Goal: Subscribe to service/newsletter

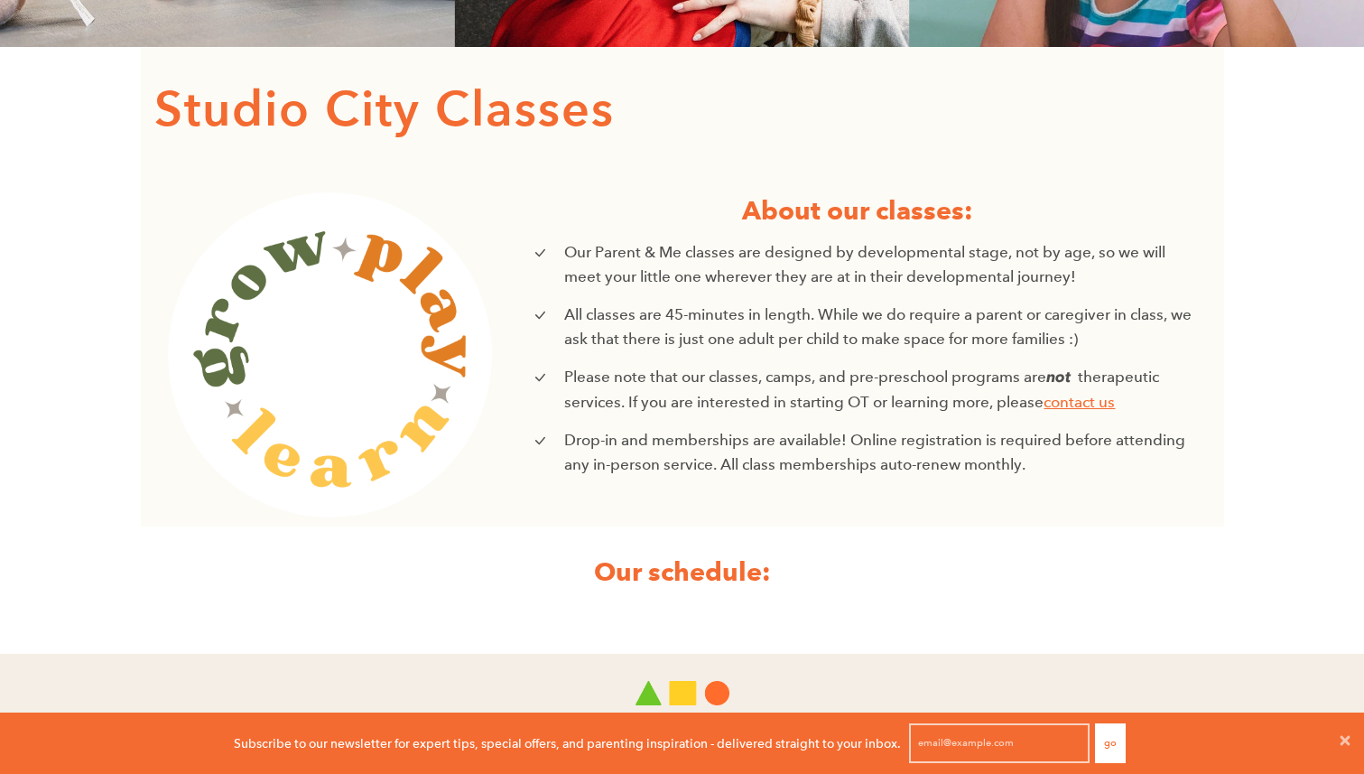
scroll to position [715, 0]
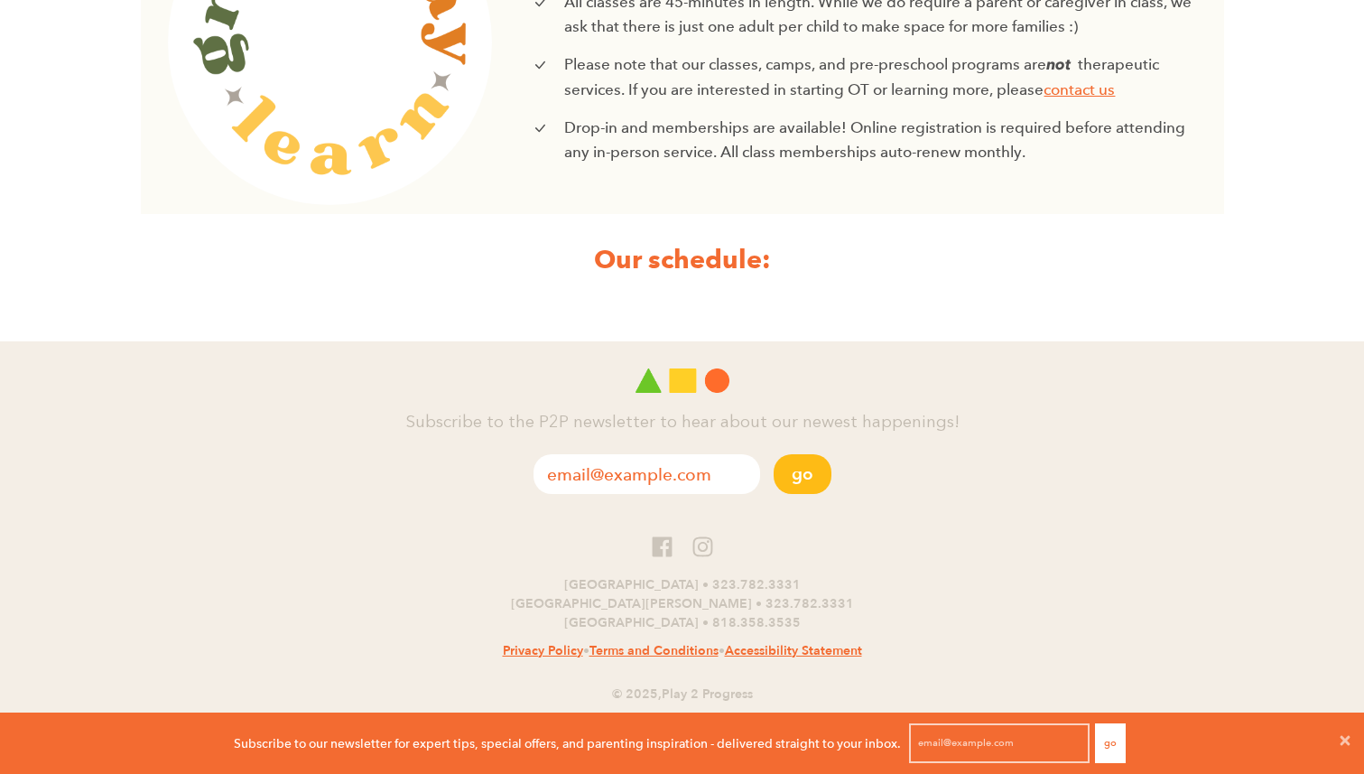
click at [1115, 746] on button "Go" at bounding box center [1110, 743] width 31 height 40
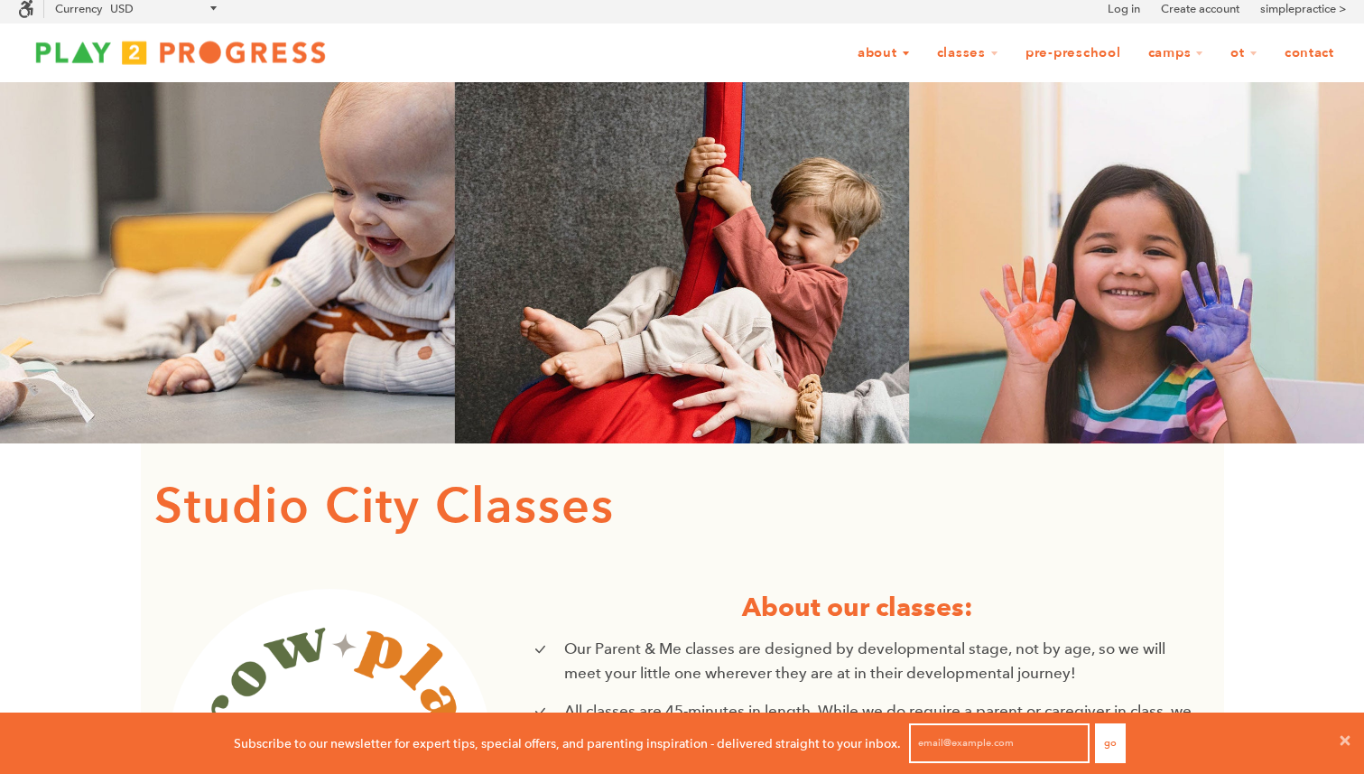
scroll to position [5, 0]
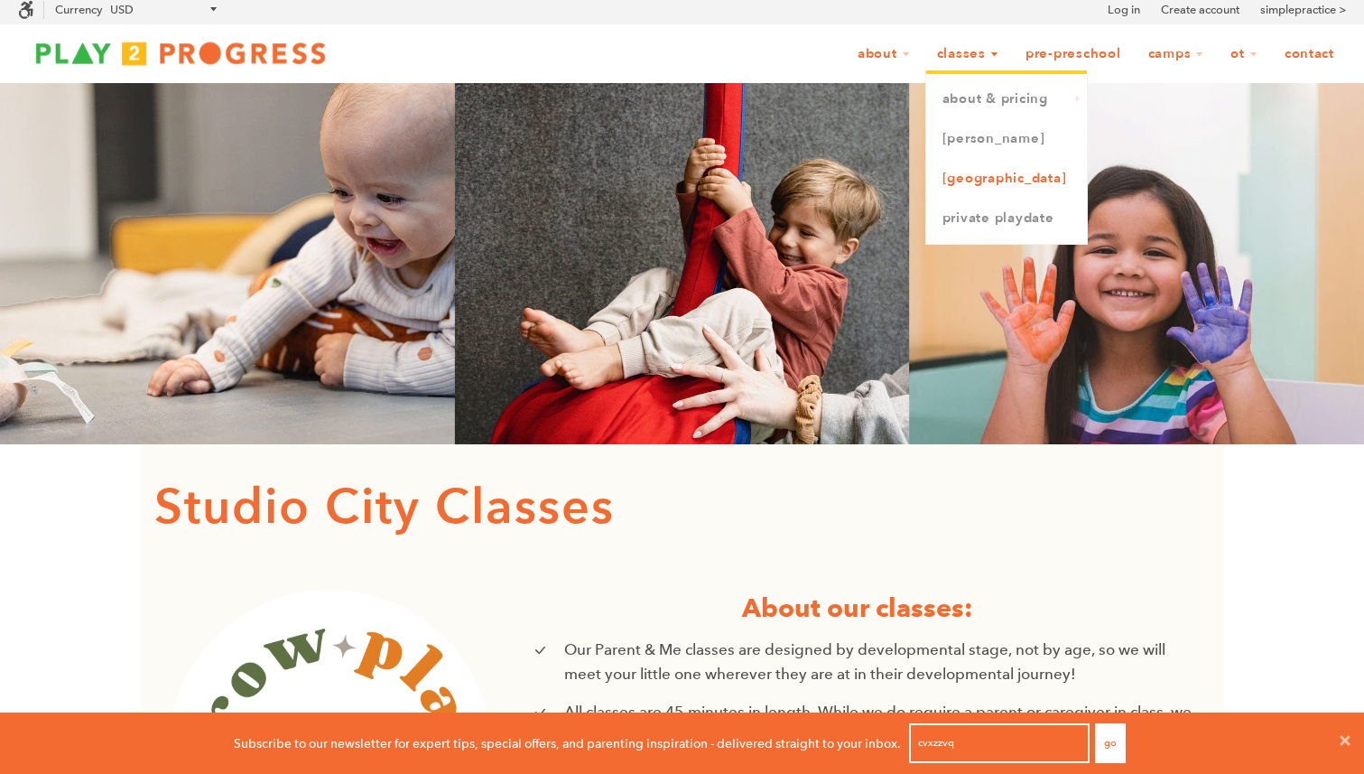
type input "cvxzzvq"
click at [961, 172] on link "[GEOGRAPHIC_DATA]" at bounding box center [1006, 179] width 161 height 40
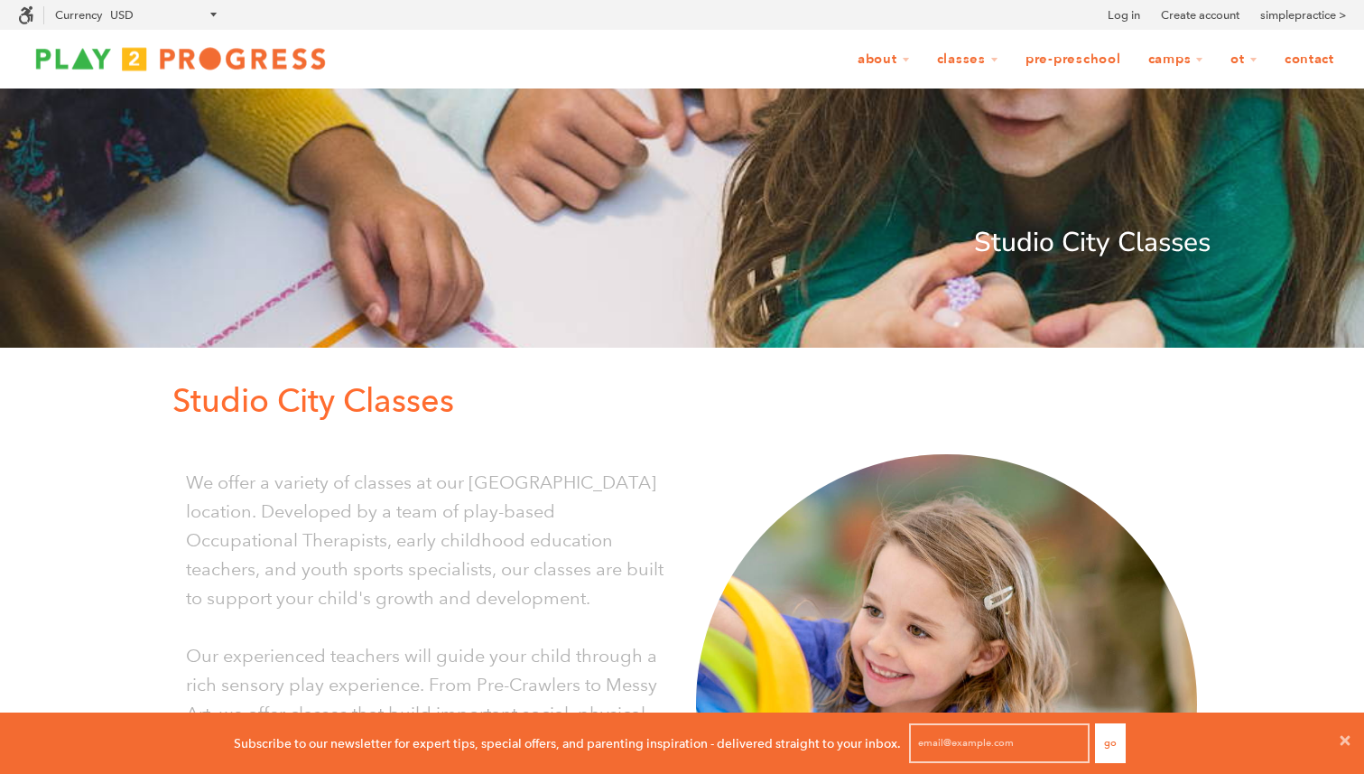
scroll to position [1, 1]
click at [1102, 743] on button "Go" at bounding box center [1110, 743] width 31 height 40
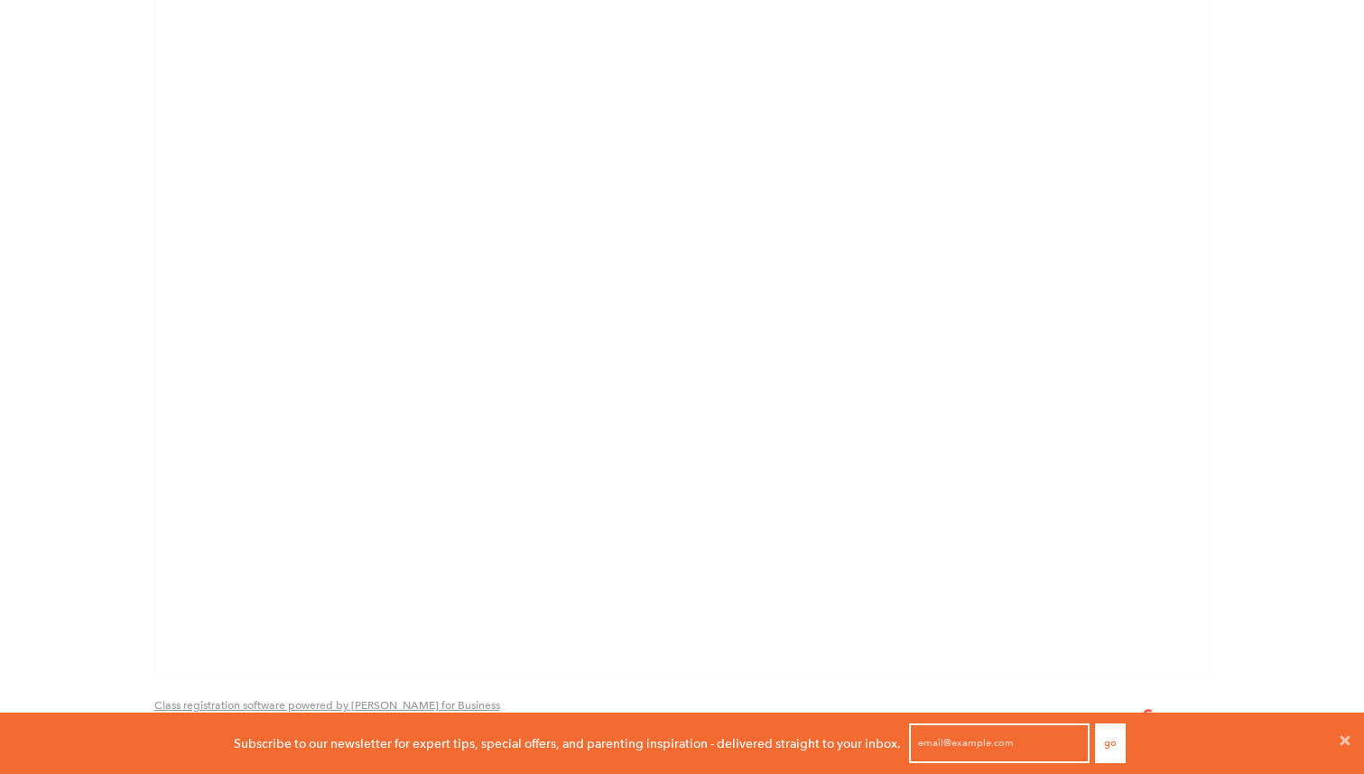
scroll to position [1540, 0]
click at [1118, 739] on button "Go" at bounding box center [1110, 743] width 31 height 40
type input "jess@jessnorto.com"
click at [1108, 745] on button "Go" at bounding box center [1110, 743] width 31 height 40
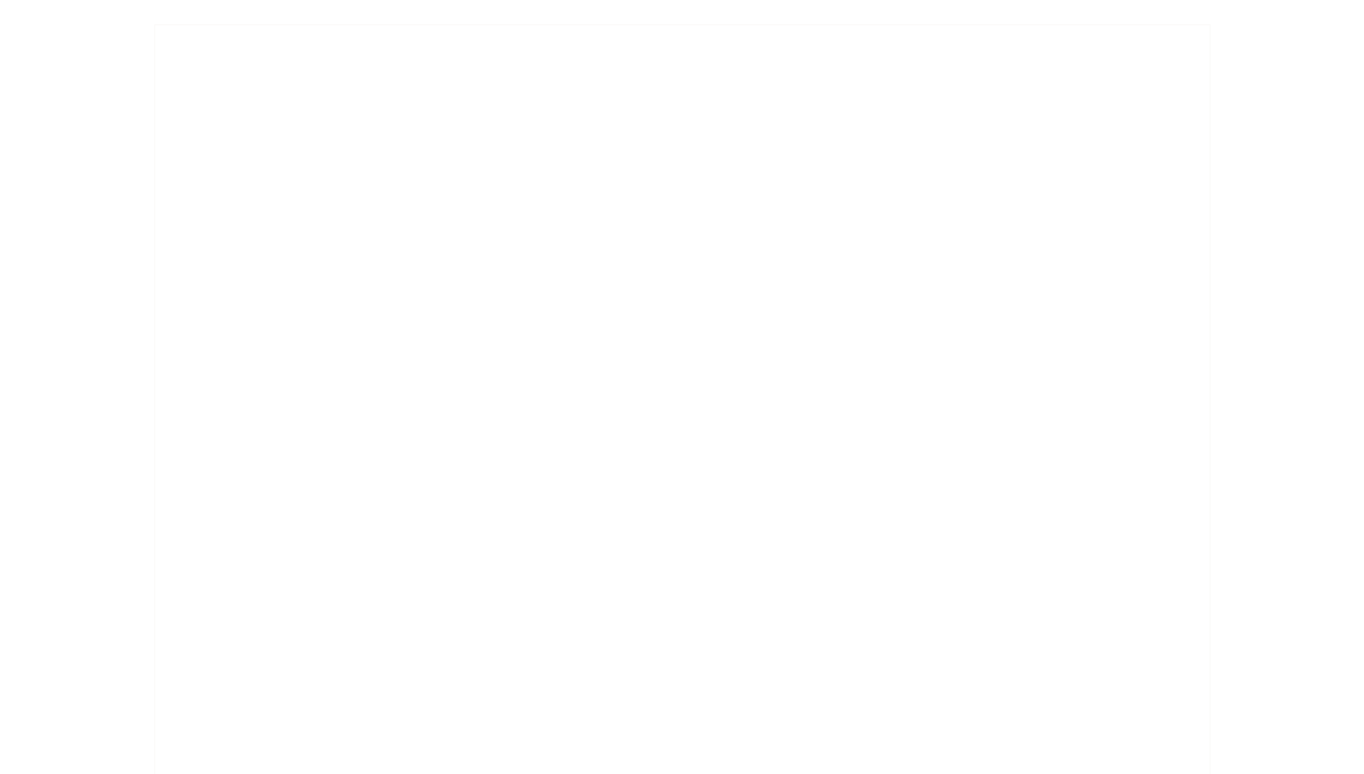
scroll to position [1172, 0]
